Goal: Transaction & Acquisition: Purchase product/service

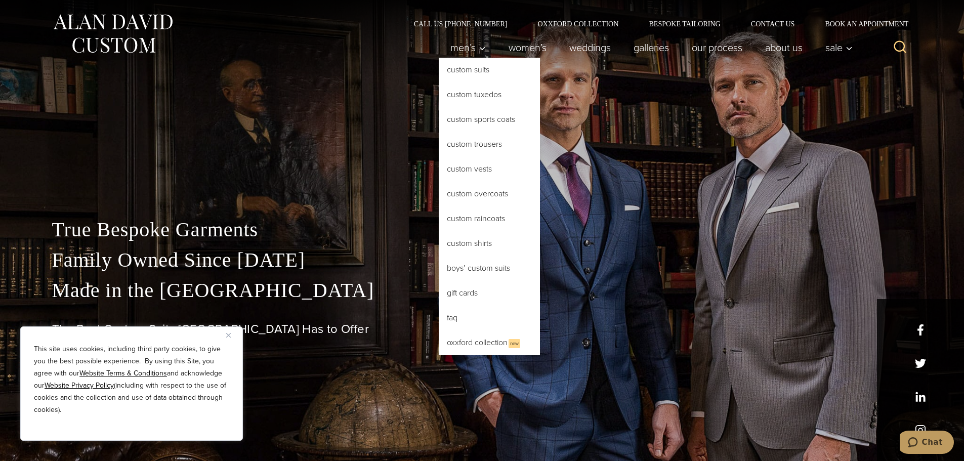
click at [466, 70] on link "Custom Suits" at bounding box center [489, 70] width 101 height 24
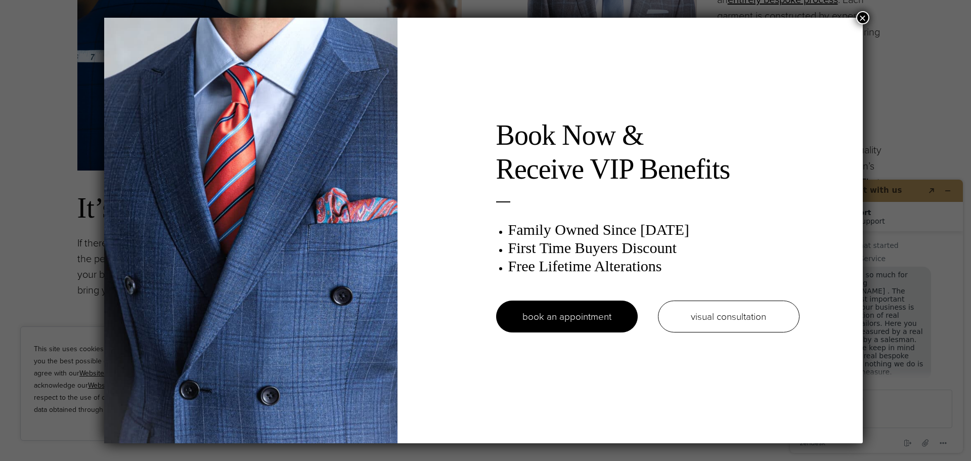
drag, startPoint x: 861, startPoint y: 16, endPoint x: 853, endPoint y: 0, distance: 17.6
click at [861, 15] on button "×" at bounding box center [862, 17] width 13 height 13
